Goal: Information Seeking & Learning: Learn about a topic

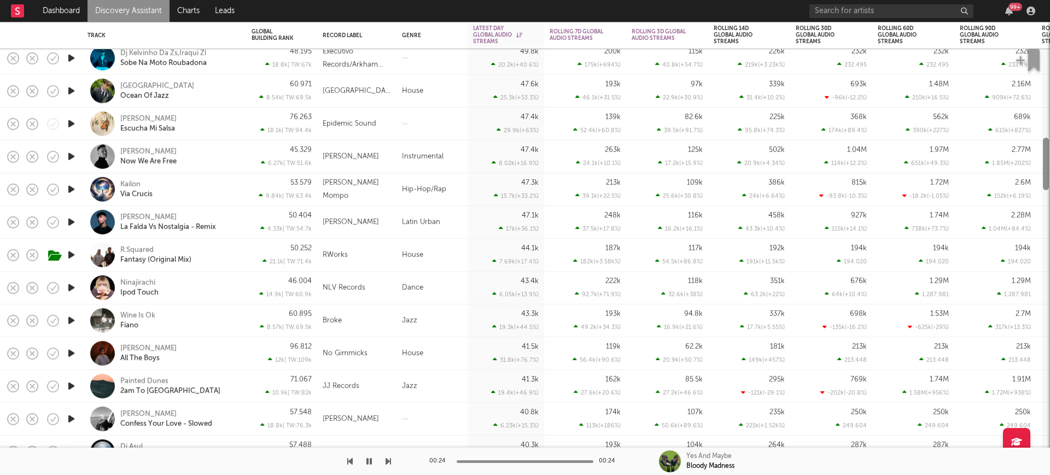
drag, startPoint x: 1048, startPoint y: 116, endPoint x: 1047, endPoint y: 174, distance: 58.0
click at [1047, 174] on div at bounding box center [1046, 164] width 6 height 53
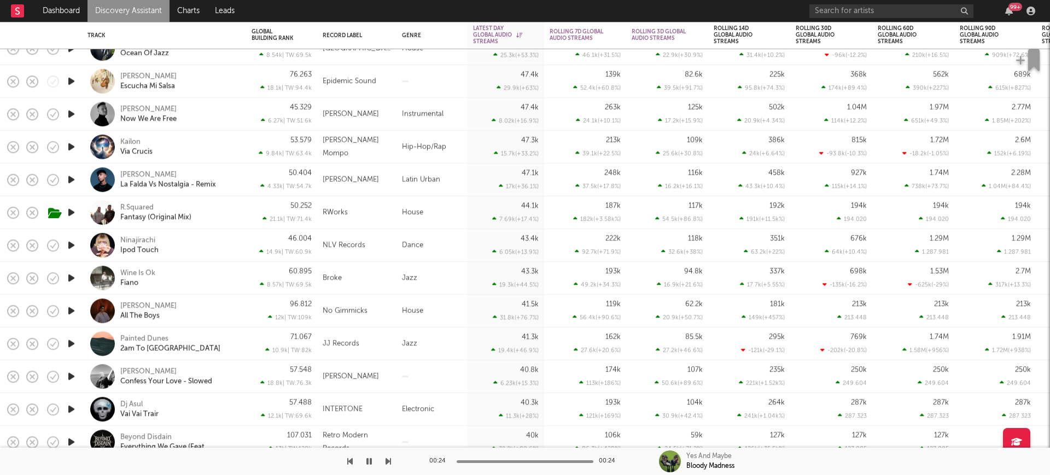
click at [376, 204] on div "RWorks" at bounding box center [356, 212] width 79 height 33
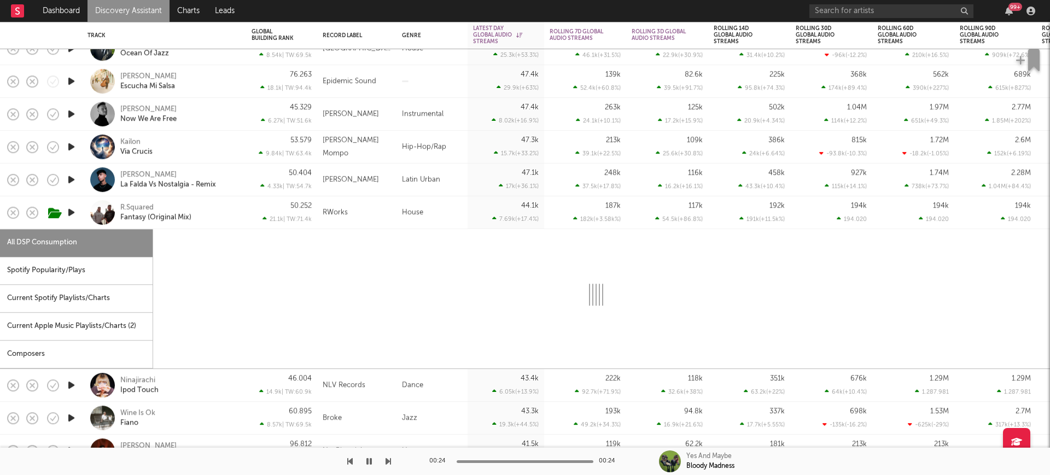
select select "1w"
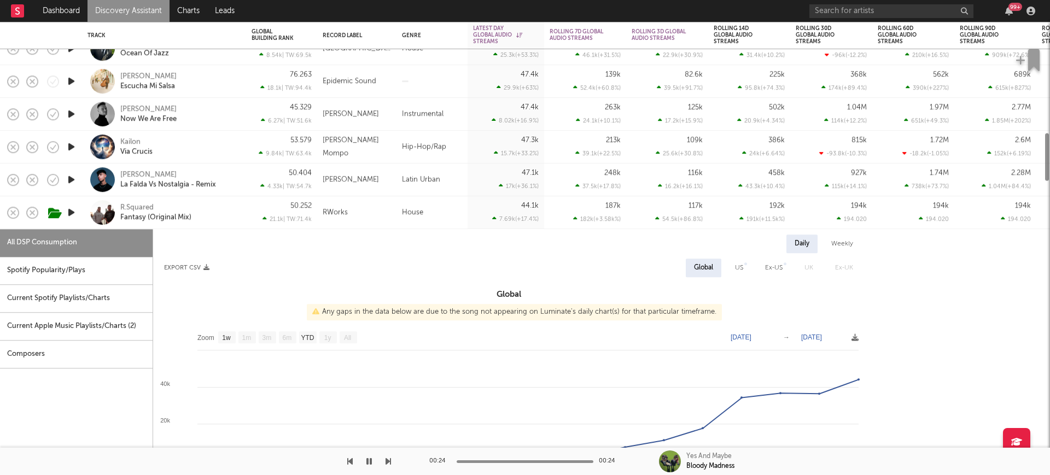
click at [134, 273] on div "Spotify Popularity/Plays" at bounding box center [76, 271] width 153 height 28
select select "1w"
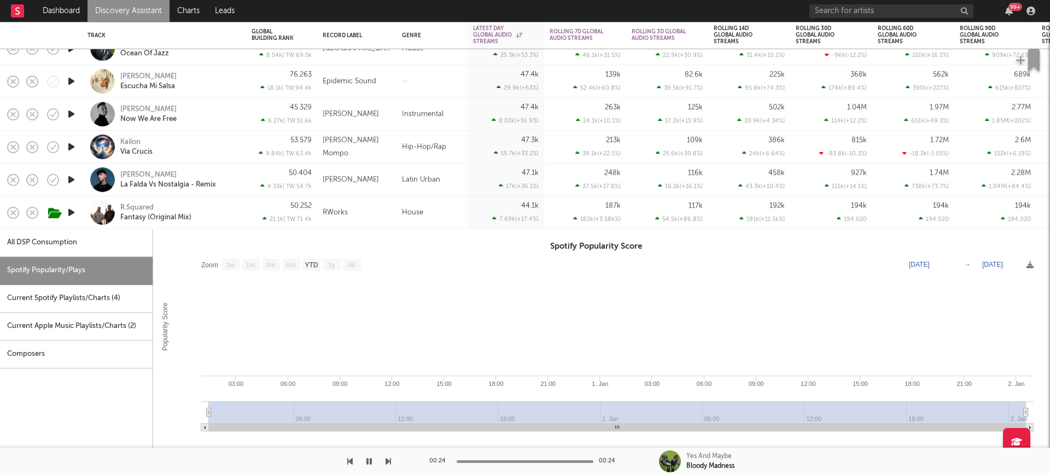
click at [130, 247] on div "All DSP Consumption" at bounding box center [76, 243] width 153 height 28
select select "1w"
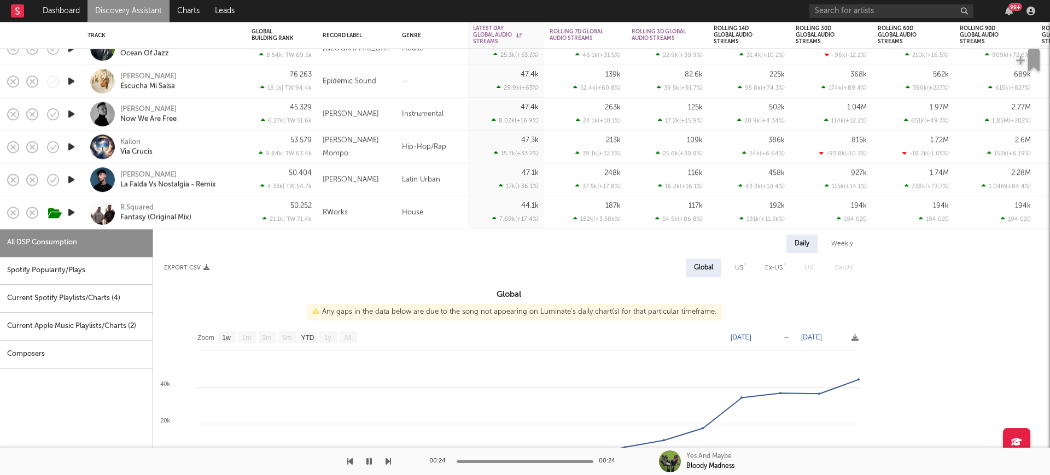
click at [445, 209] on div "House" at bounding box center [431, 212] width 71 height 33
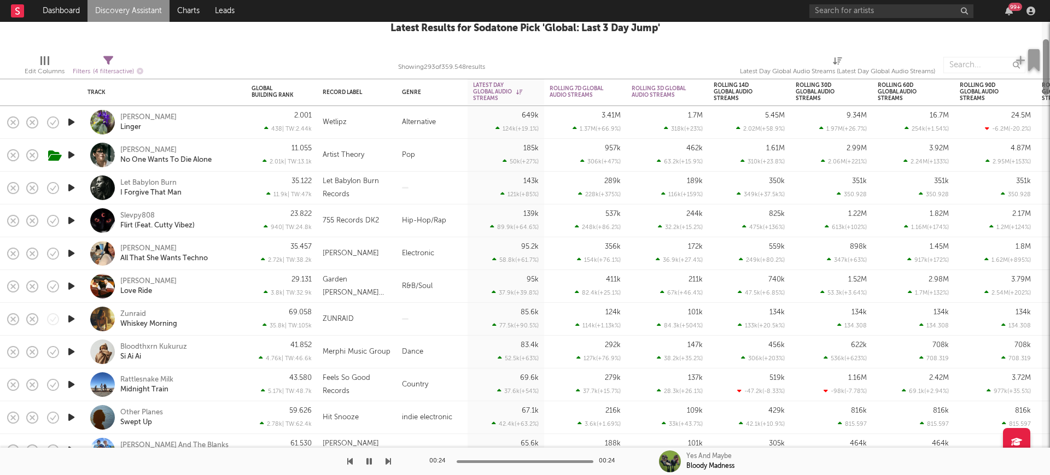
drag, startPoint x: 1048, startPoint y: 160, endPoint x: 1043, endPoint y: 83, distance: 77.3
click at [1043, 83] on div at bounding box center [1046, 67] width 6 height 56
click at [93, 62] on span "Filters ( 4 filters active)" at bounding box center [108, 67] width 71 height 22
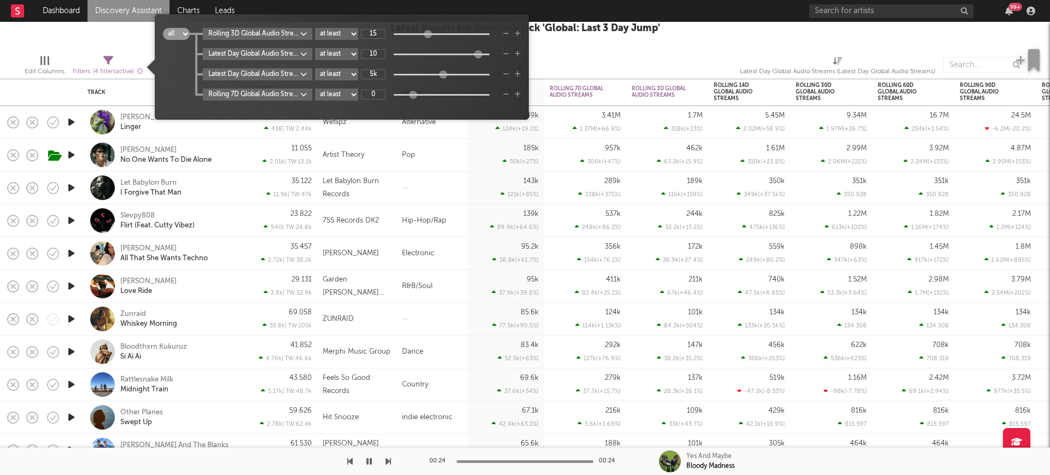
click at [93, 62] on span "Filters ( 4 filters active)" at bounding box center [108, 67] width 71 height 22
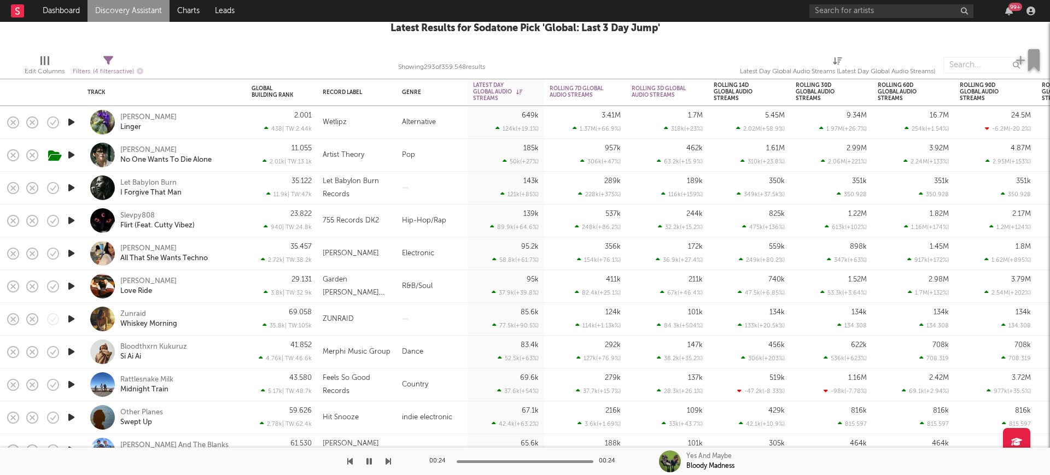
click at [42, 60] on div at bounding box center [41, 60] width 2 height 9
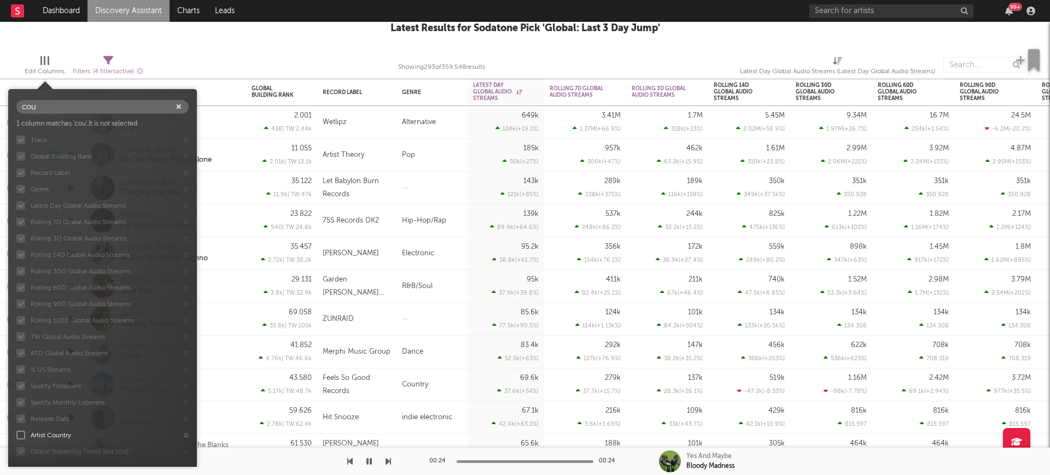
type input "cou"
drag, startPoint x: 54, startPoint y: 434, endPoint x: 82, endPoint y: 132, distance: 302.7
click at [82, 132] on div "Track Global Building Rank Record Label Genre Latest Day Global Audio Streams R…" at bounding box center [102, 295] width 189 height 327
click at [214, 55] on div at bounding box center [270, 64] width 238 height 27
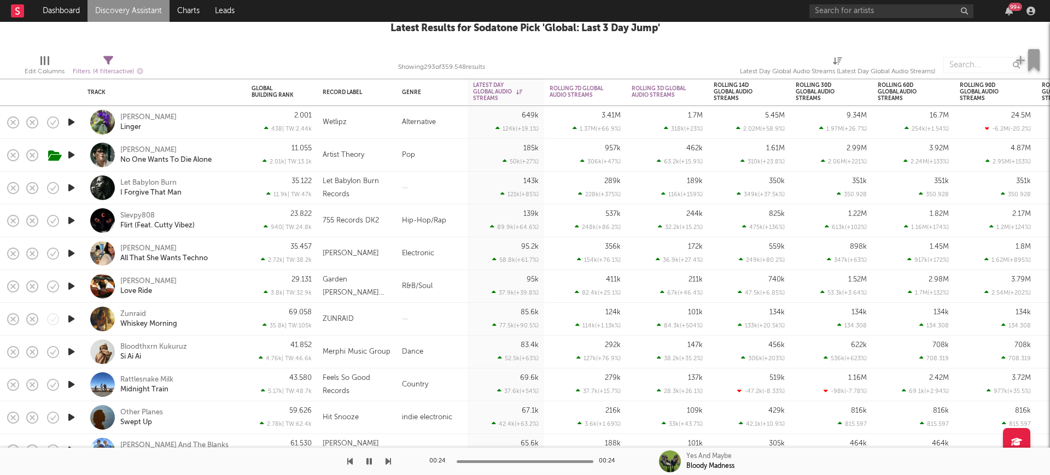
click at [71, 386] on icon "button" at bounding box center [71, 385] width 11 height 14
click at [110, 65] on div "Filters ( 4 filters active)" at bounding box center [108, 72] width 71 height 14
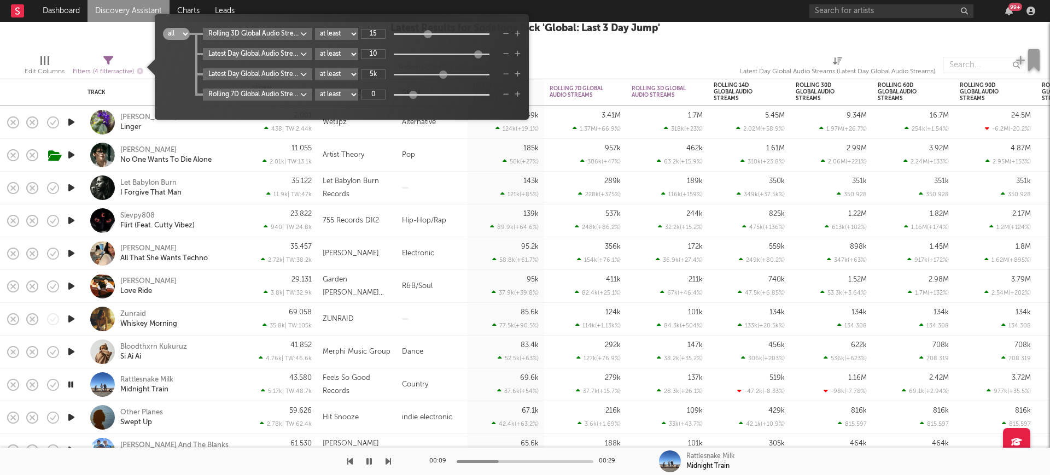
click at [524, 91] on span "all any Rolling 3D Global Audio Streams Rolling 3 Day % Change at least at most…" at bounding box center [342, 67] width 374 height 95
click at [521, 91] on icon "button" at bounding box center [518, 94] width 6 height 7
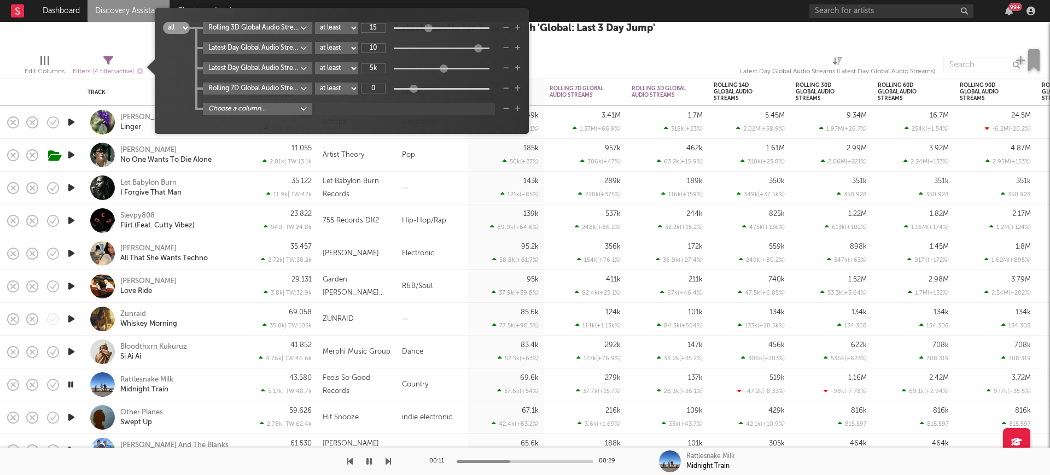
click at [292, 103] on body "Dashboard Discovery Assistant Charts Leads 99 + Notifications Settings Mark all…" at bounding box center [525, 237] width 1050 height 475
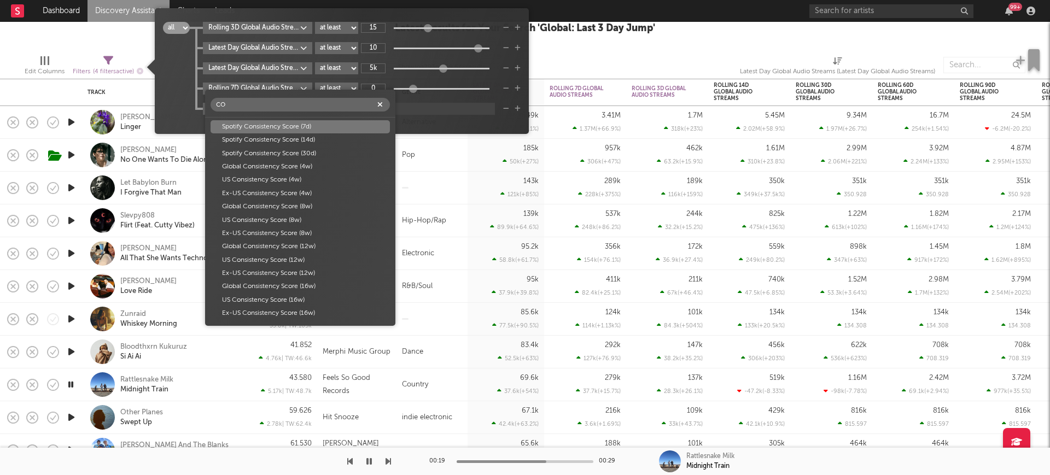
type input "co"
click at [293, 119] on div "co Spotify Consistency Score (7d) Spotify Consistency Score (14d) Spotify Consi…" at bounding box center [300, 208] width 190 height 236
click at [295, 129] on div "Spotify Consistency Score (7d)" at bounding box center [300, 126] width 179 height 13
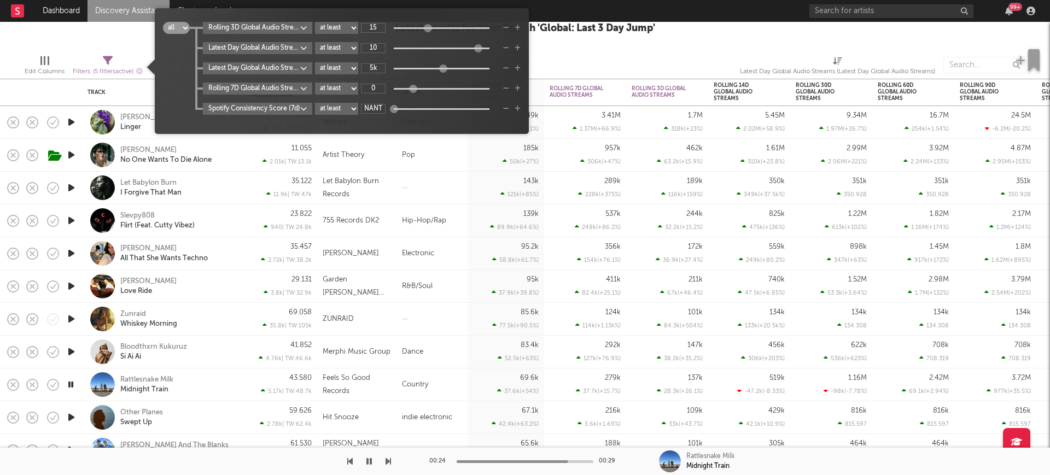
click at [377, 106] on input "NANT" at bounding box center [373, 109] width 25 height 10
click at [386, 106] on input "NANT" at bounding box center [373, 109] width 25 height 10
drag, startPoint x: 386, startPoint y: 106, endPoint x: 355, endPoint y: 105, distance: 30.6
click at [355, 105] on div "Spotify Consistency Score (7d) at least at most between [GEOGRAPHIC_DATA]" at bounding box center [362, 109] width 318 height 12
type input "5"
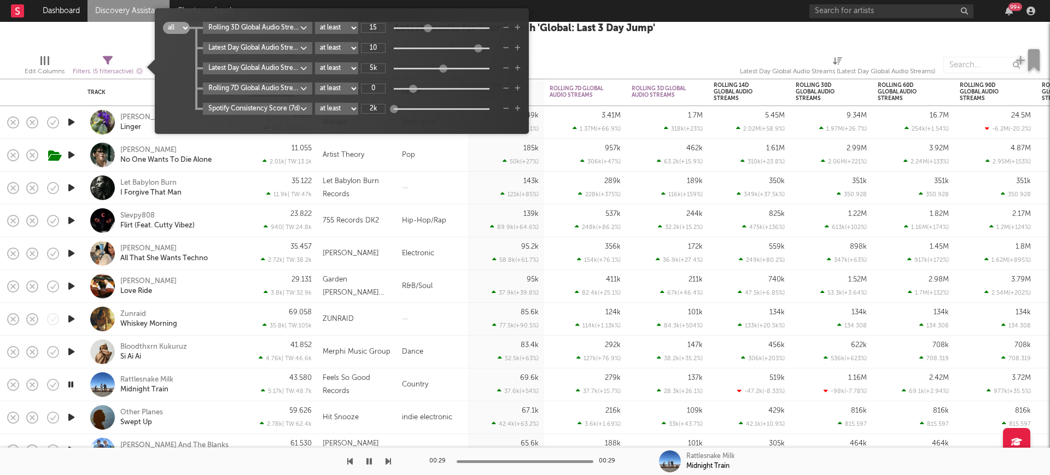
type input "NANT"
click at [506, 106] on div "Spotify Consistency Score (7d) at least at most between [GEOGRAPHIC_DATA]" at bounding box center [362, 109] width 318 height 12
click at [509, 107] on icon "button" at bounding box center [506, 109] width 6 height 7
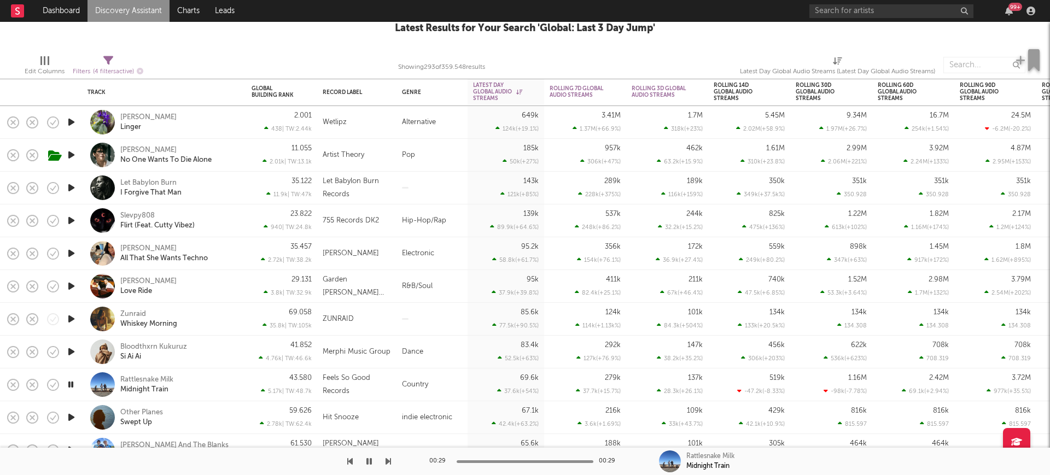
click at [99, 54] on div "Filters ( 4 filters active)" at bounding box center [108, 67] width 71 height 32
drag, startPoint x: 1049, startPoint y: 81, endPoint x: 1046, endPoint y: 97, distance: 15.7
click at [1046, 97] on div at bounding box center [1046, 248] width 8 height 453
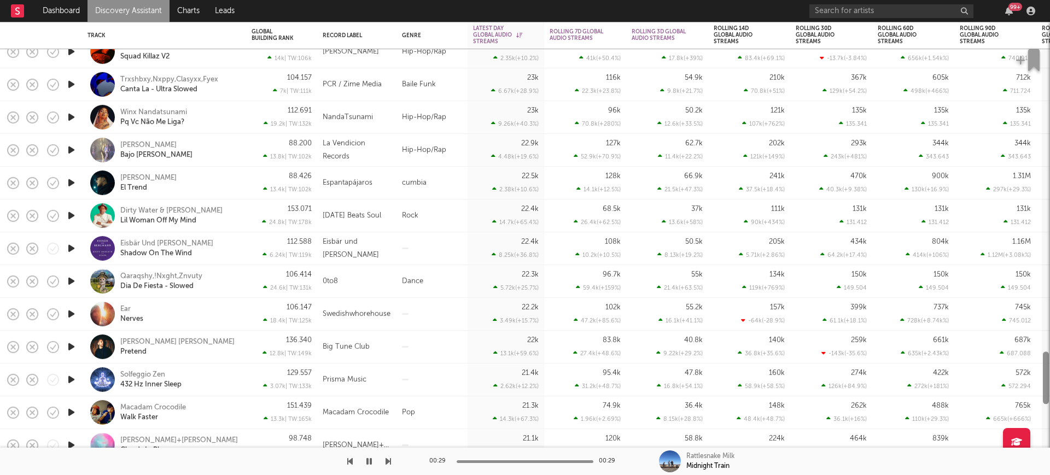
drag, startPoint x: 1047, startPoint y: 78, endPoint x: 1024, endPoint y: 382, distance: 305.4
click at [1024, 382] on div "Pawpawthedawg Believe 164.572 8.91k | TW: 173k PawPawtheDawg Hip-Hop/Rap 23.9k …" at bounding box center [525, 248] width 1050 height 453
